Goal: Information Seeking & Learning: Learn about a topic

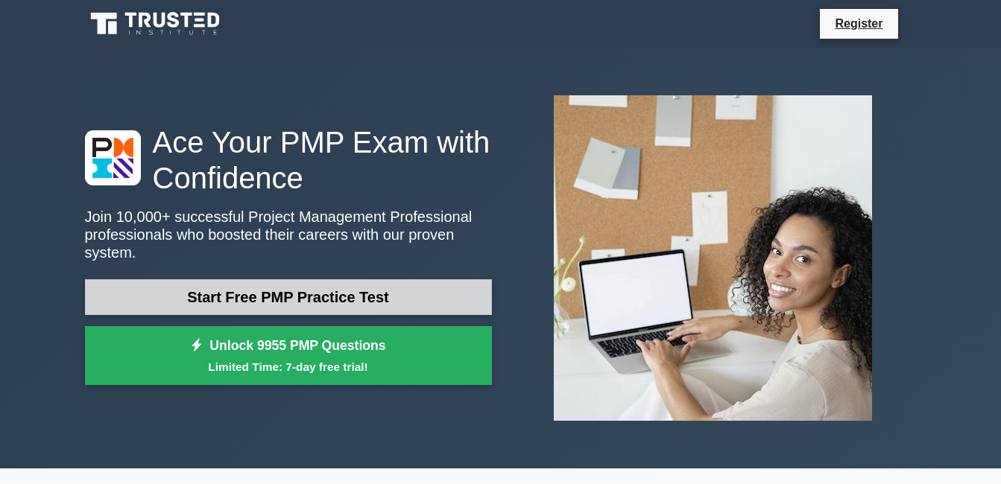
click at [334, 284] on link "Start Free PMP Practice Test" at bounding box center [288, 297] width 407 height 36
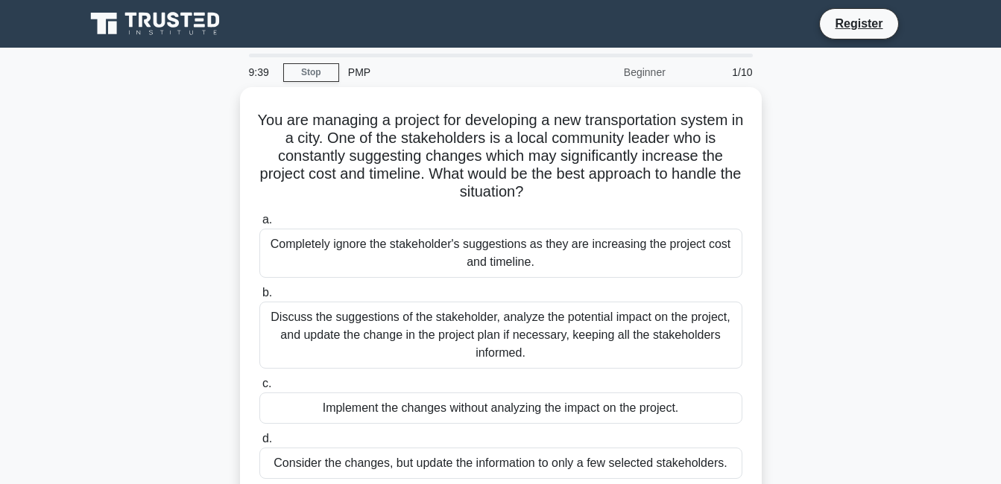
click at [334, 284] on label "b. Discuss the suggestions of the stakeholder, analyze the potential impact on …" at bounding box center [500, 326] width 483 height 85
click at [259, 288] on input "b. Discuss the suggestions of the stakeholder, analyze the potential impact on …" at bounding box center [259, 293] width 0 height 10
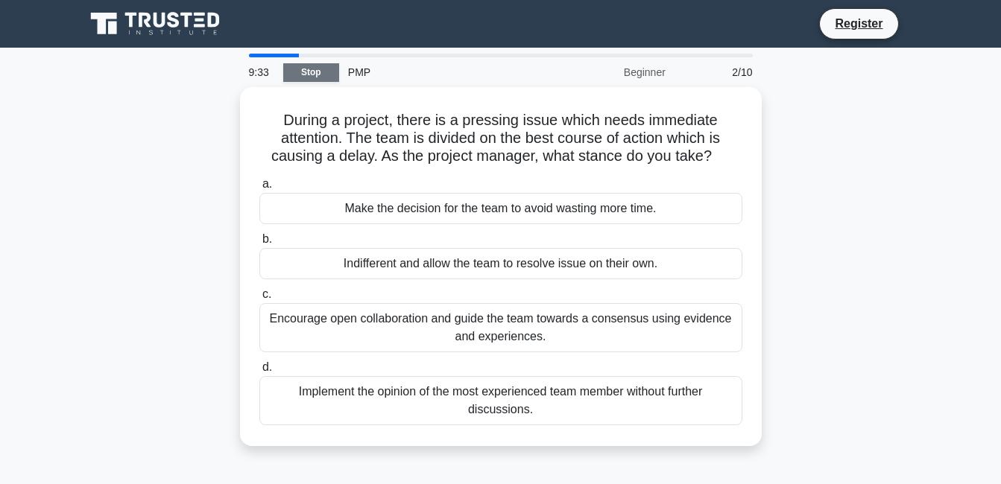
click at [320, 69] on link "Stop" at bounding box center [311, 72] width 56 height 19
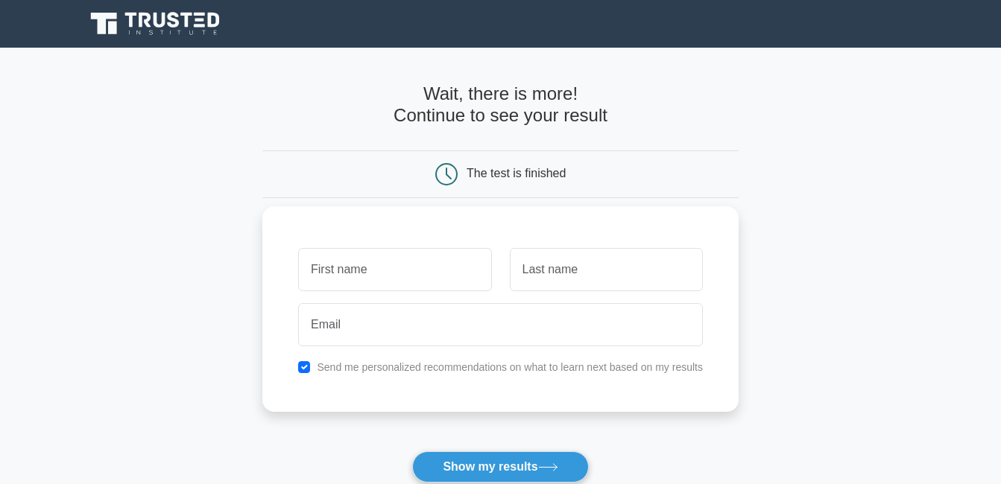
click at [326, 252] on input "text" at bounding box center [394, 269] width 193 height 43
click at [329, 275] on input "text" at bounding box center [394, 269] width 193 height 43
